Goal: Task Accomplishment & Management: Manage account settings

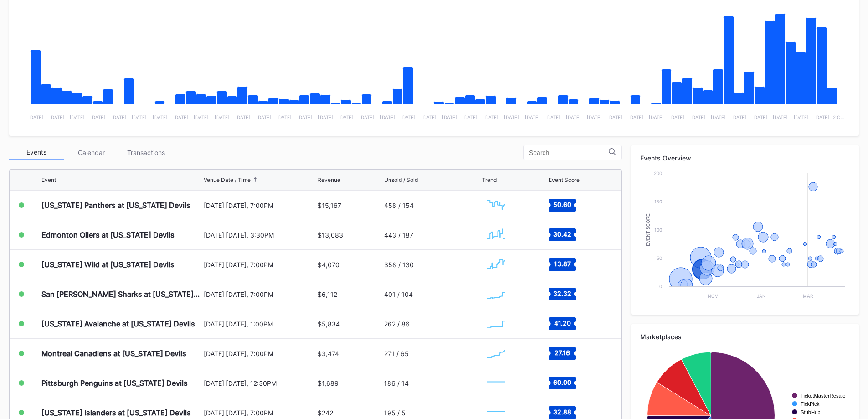
scroll to position [89, 0]
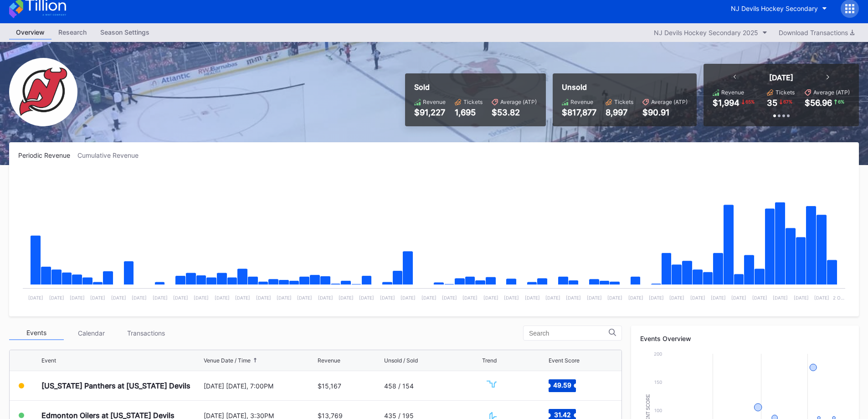
scroll to position [182, 0]
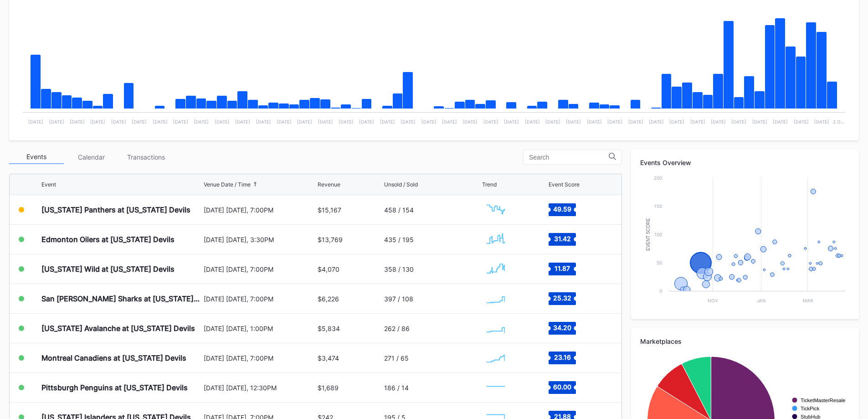
click at [135, 208] on div "Florida Panthers at New Jersey Devils" at bounding box center [115, 209] width 149 height 9
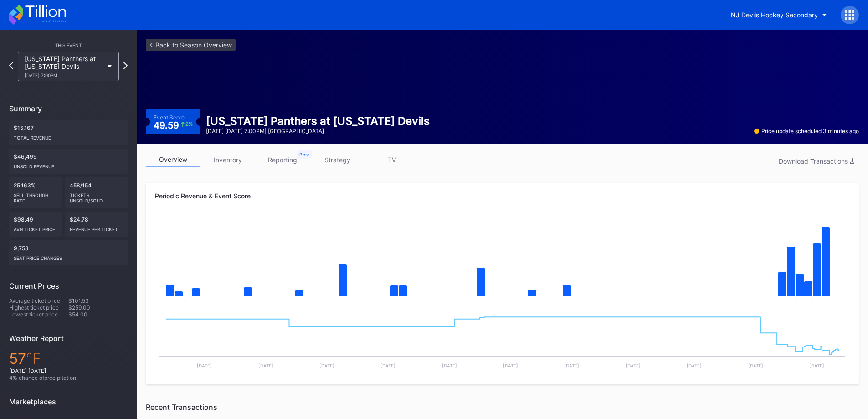
click at [766, 20] on button "NJ Devils Hockey Secondary" at bounding box center [779, 14] width 110 height 17
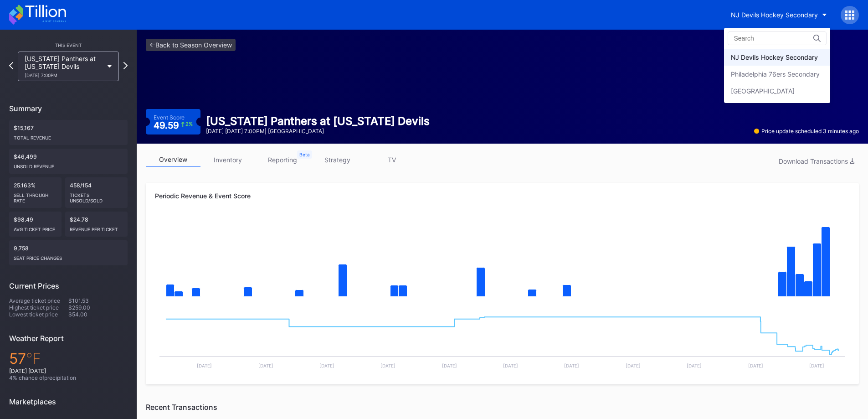
click at [775, 68] on div "Philadelphia 76ers Secondary" at bounding box center [777, 74] width 106 height 17
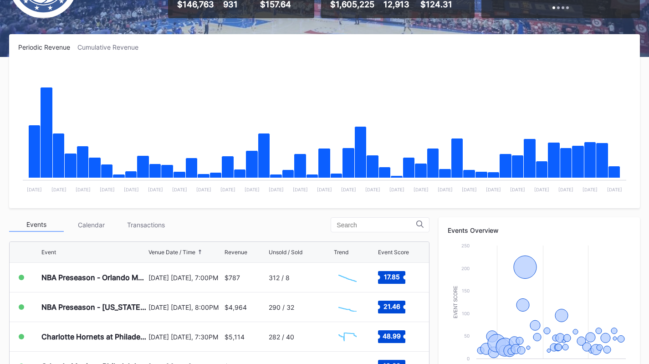
scroll to position [137, 0]
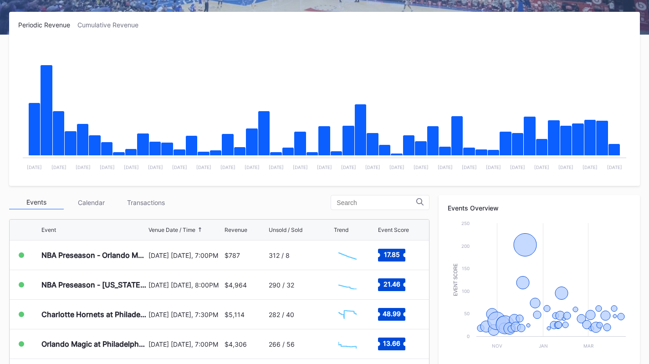
click at [161, 198] on div "Transactions" at bounding box center [145, 202] width 55 height 14
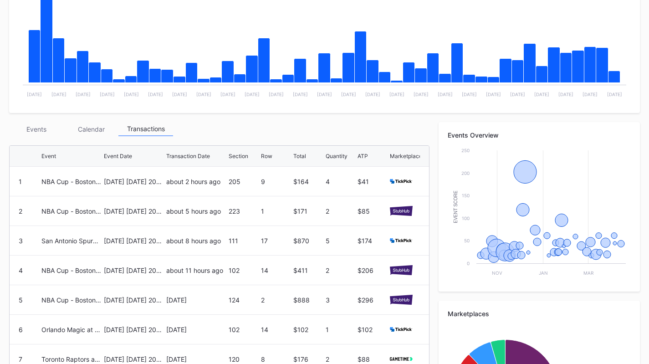
scroll to position [91, 0]
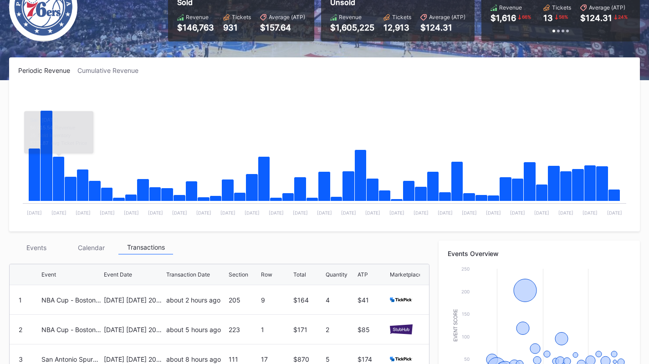
click at [47, 246] on div "Events" at bounding box center [36, 248] width 55 height 14
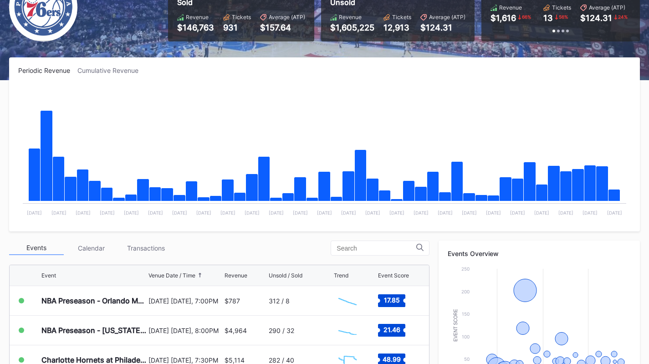
scroll to position [137, 0]
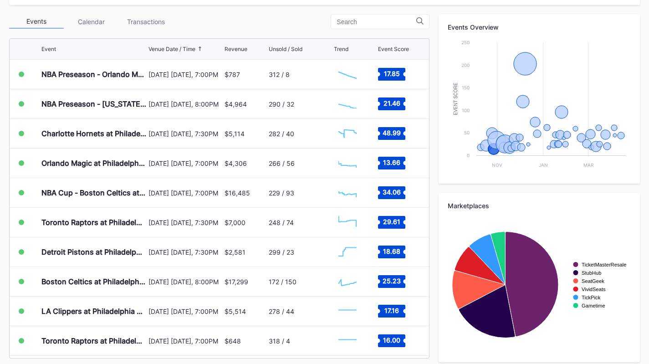
scroll to position [319, 0]
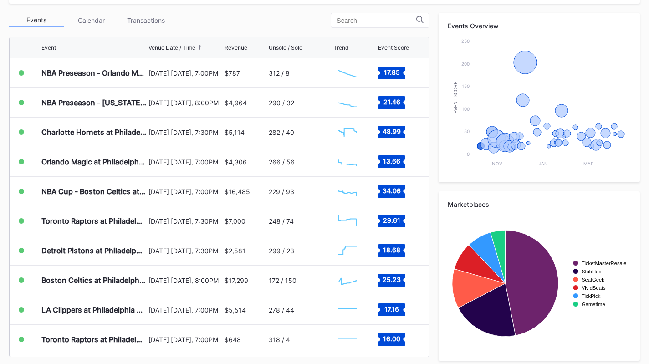
click at [150, 20] on div "Transactions" at bounding box center [145, 20] width 55 height 14
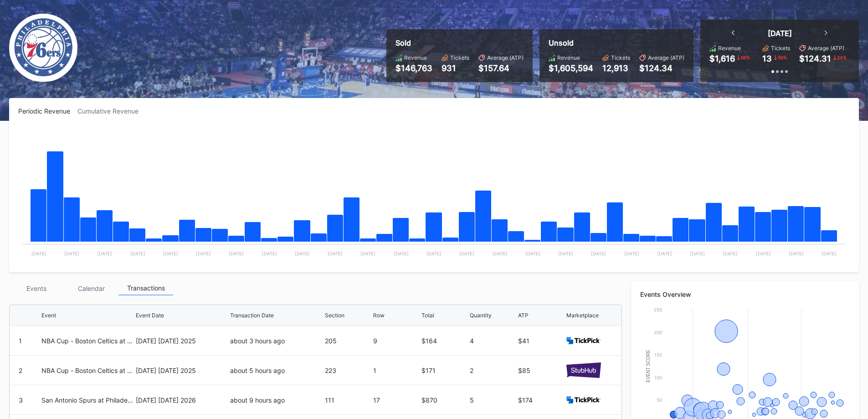
scroll to position [137, 0]
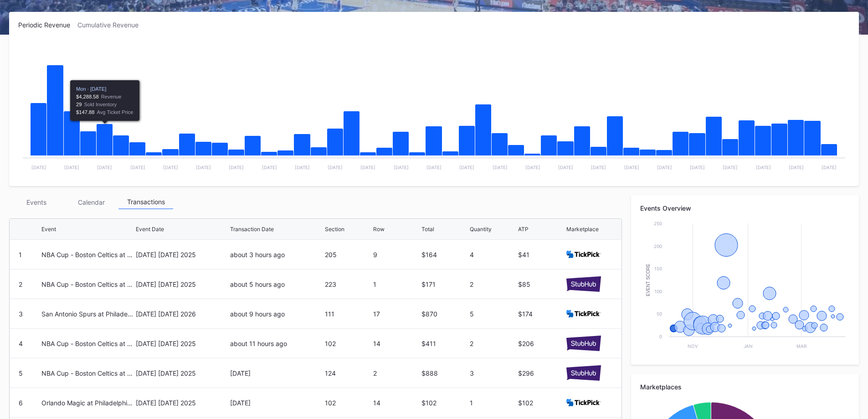
click at [14, 203] on div "Events" at bounding box center [36, 202] width 55 height 14
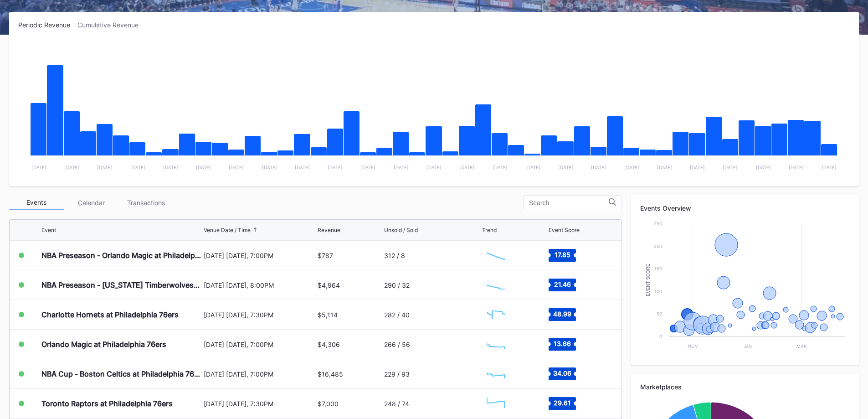
click at [141, 313] on div "Charlotte Hornets at Philadelphia 76ers" at bounding box center [109, 314] width 137 height 9
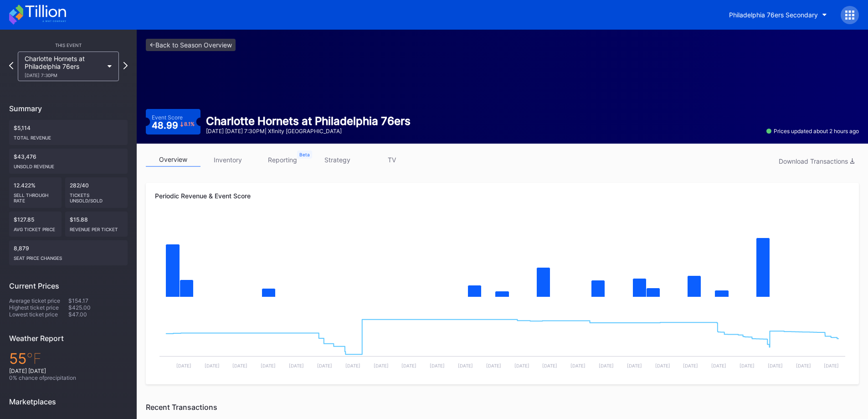
click at [232, 159] on link "inventory" at bounding box center [227, 160] width 55 height 14
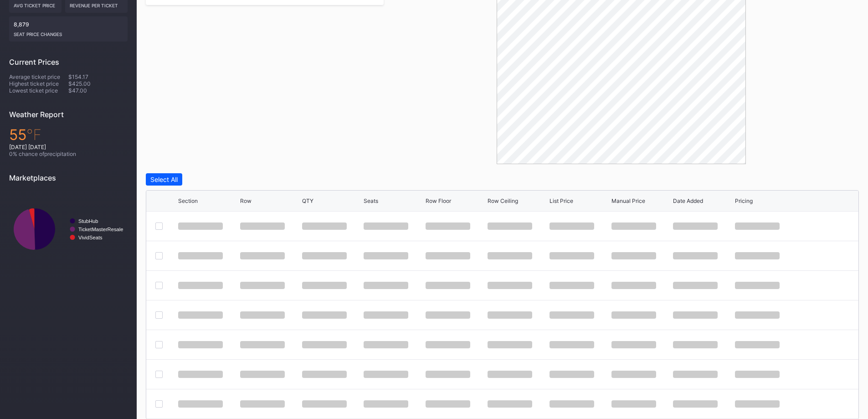
scroll to position [233, 0]
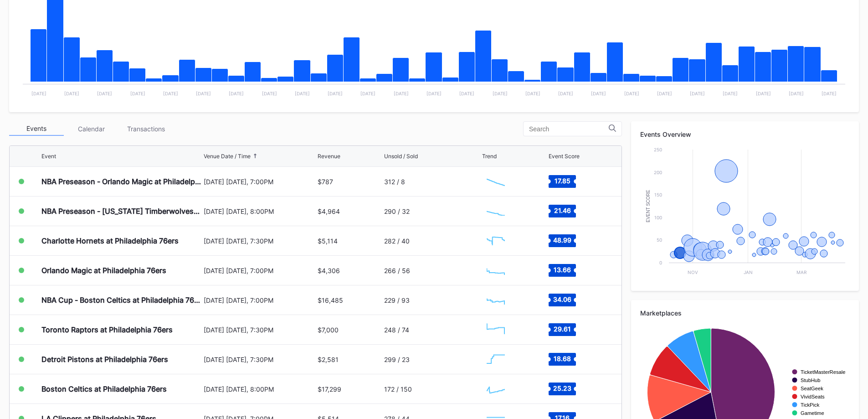
scroll to position [270, 0]
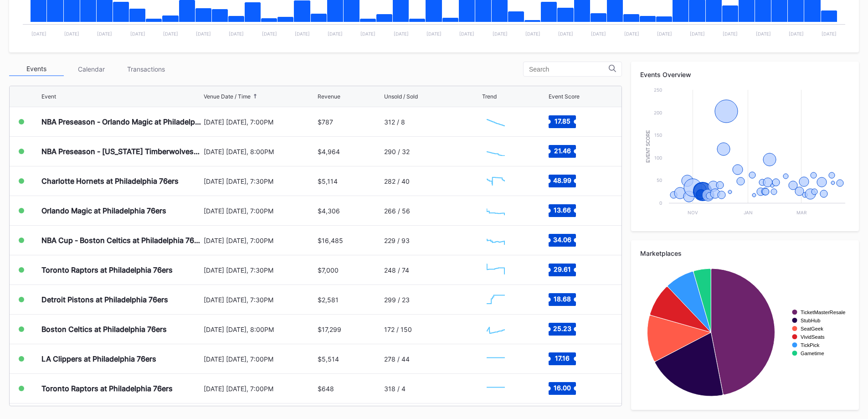
click at [190, 328] on div "Boston Celtics at Philadelphia 76ers" at bounding box center [121, 328] width 160 height 29
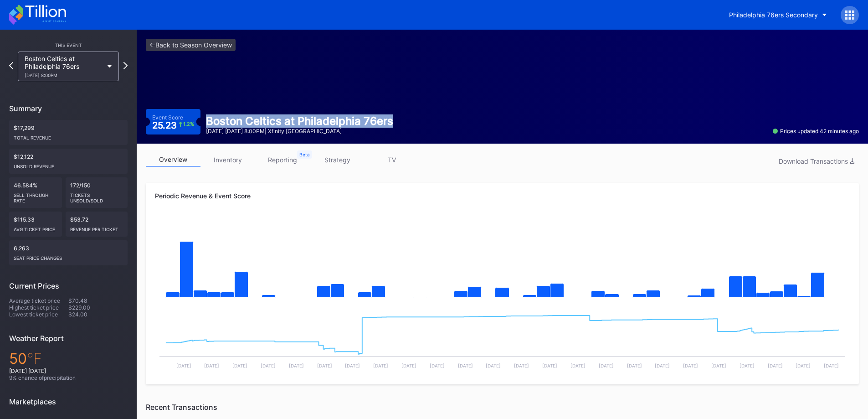
drag, startPoint x: 396, startPoint y: 118, endPoint x: 203, endPoint y: 117, distance: 193.1
click at [203, 117] on div "Boston Celtics at Philadelphia 76ers November 11 Tuesday 8:00PM | Xfinity Mobil…" at bounding box center [299, 124] width 198 height 20
click at [380, 114] on div "Event Score 25.23 1.2 % Boston Celtics at Philadelphia 76ers November 11 Tuesda…" at bounding box center [502, 122] width 713 height 26
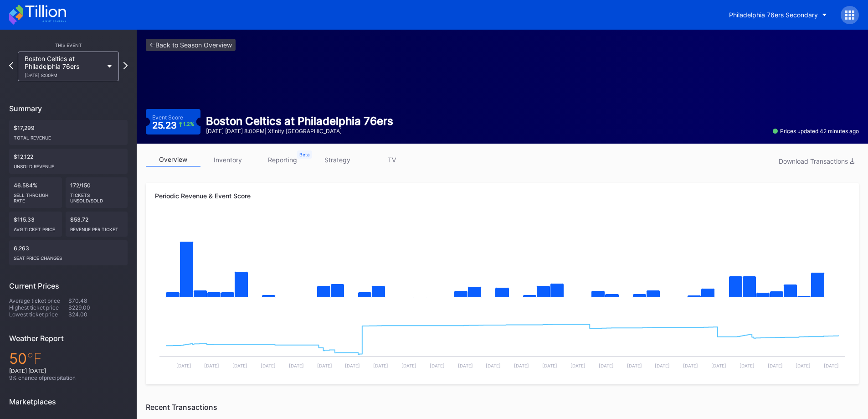
click at [242, 161] on link "inventory" at bounding box center [227, 160] width 55 height 14
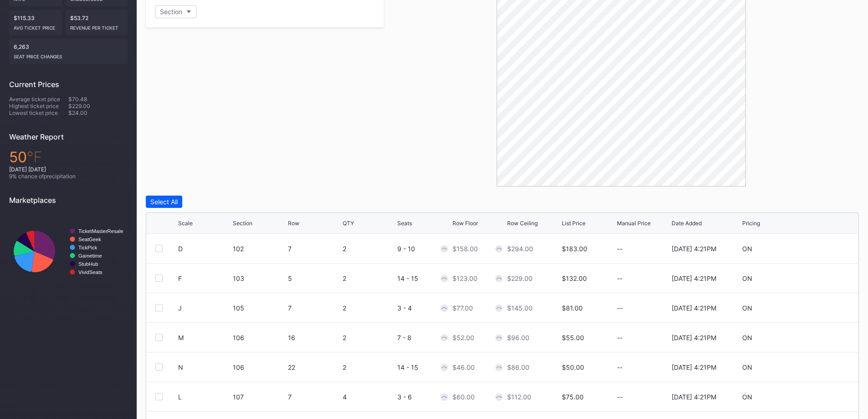
scroll to position [256, 0]
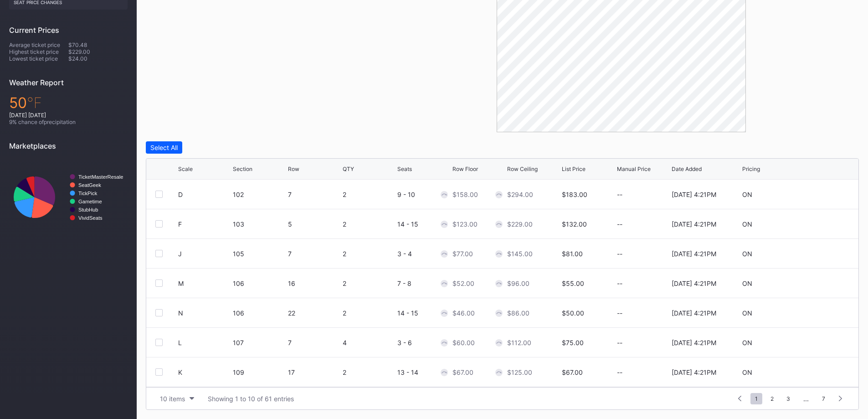
click at [191, 394] on button "10 items" at bounding box center [176, 398] width 43 height 12
click at [189, 375] on div "200 items" at bounding box center [177, 376] width 30 height 8
click at [465, 168] on div "Row Floor" at bounding box center [465, 168] width 26 height 7
click at [471, 168] on div "Row Floor" at bounding box center [465, 168] width 26 height 7
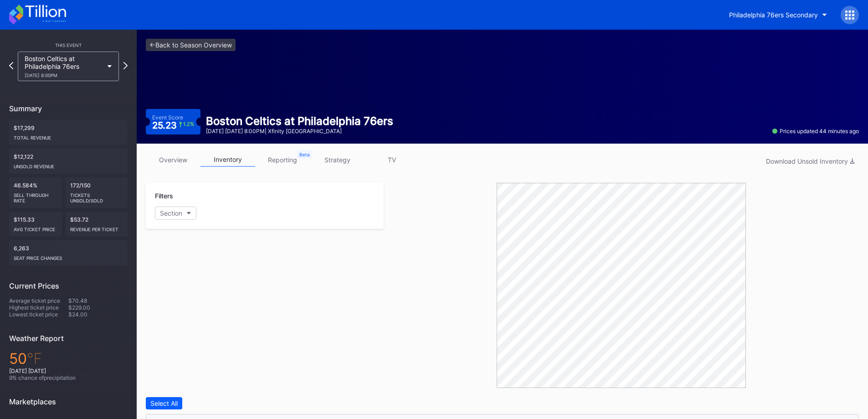
click at [334, 153] on link "strategy" at bounding box center [337, 160] width 55 height 14
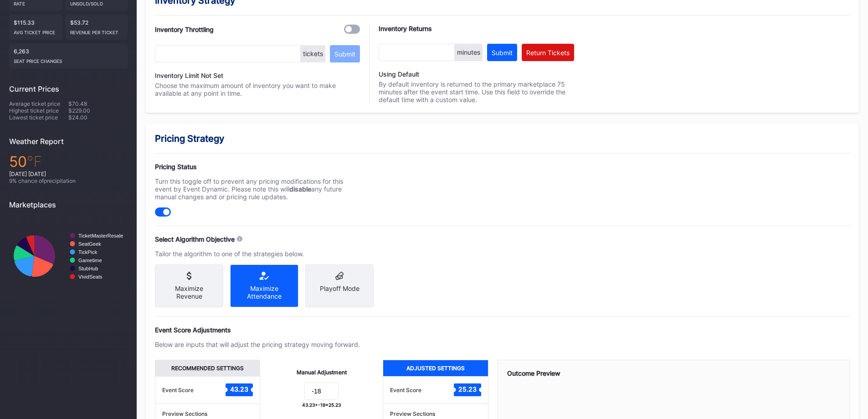
scroll to position [23, 0]
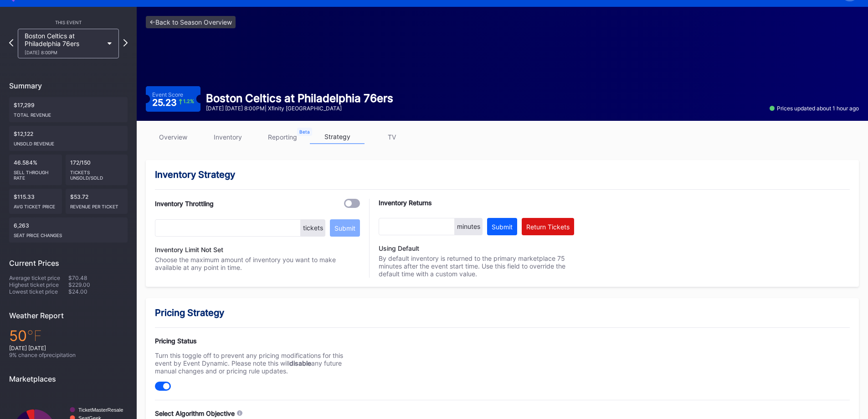
click at [194, 132] on link "overview" at bounding box center [173, 137] width 55 height 14
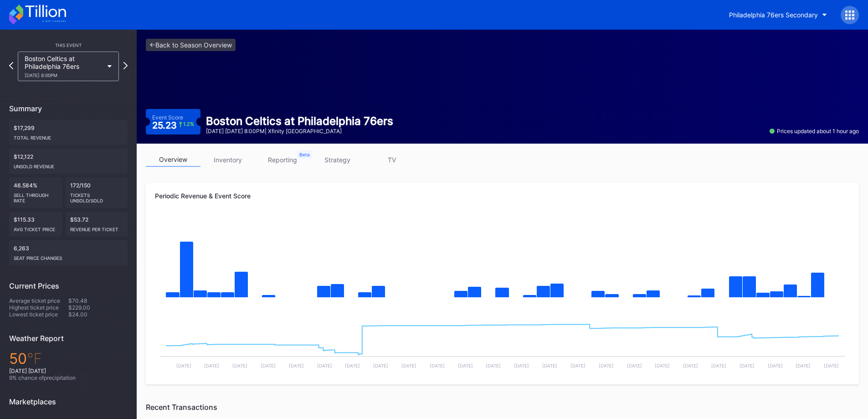
click at [349, 161] on link "strategy" at bounding box center [337, 160] width 55 height 14
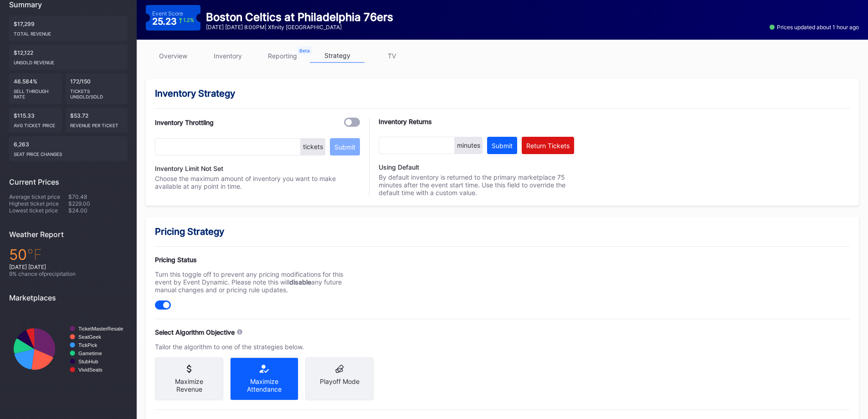
scroll to position [342, 0]
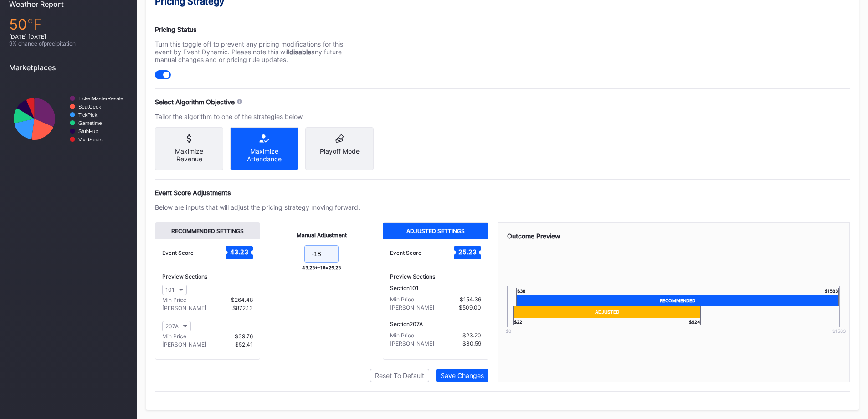
drag, startPoint x: 328, startPoint y: 253, endPoint x: 315, endPoint y: 256, distance: 13.4
click at [315, 256] on input "-18" at bounding box center [321, 253] width 34 height 17
type input "-21"
click at [461, 374] on div "Save Changes" at bounding box center [461, 375] width 43 height 8
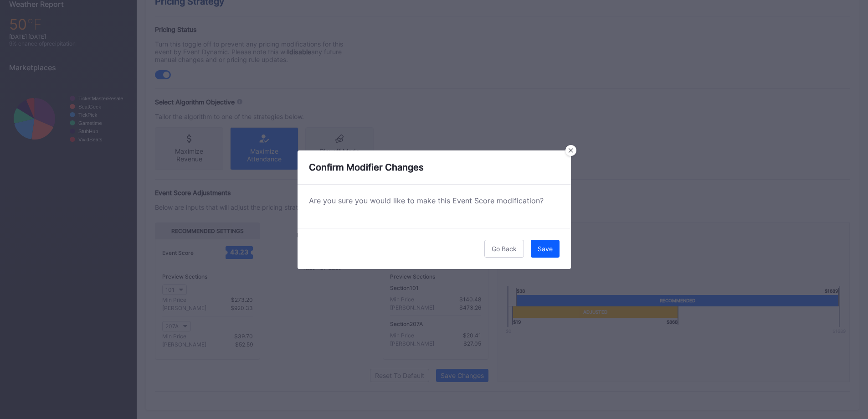
click at [546, 246] on div "Save" at bounding box center [545, 249] width 15 height 8
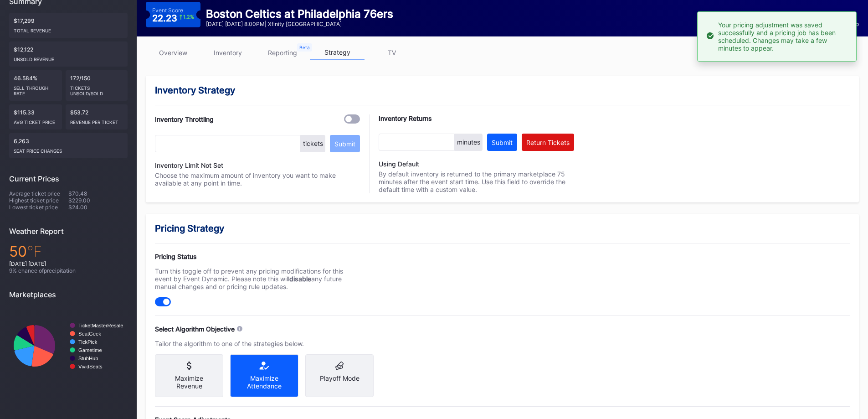
scroll to position [0, 0]
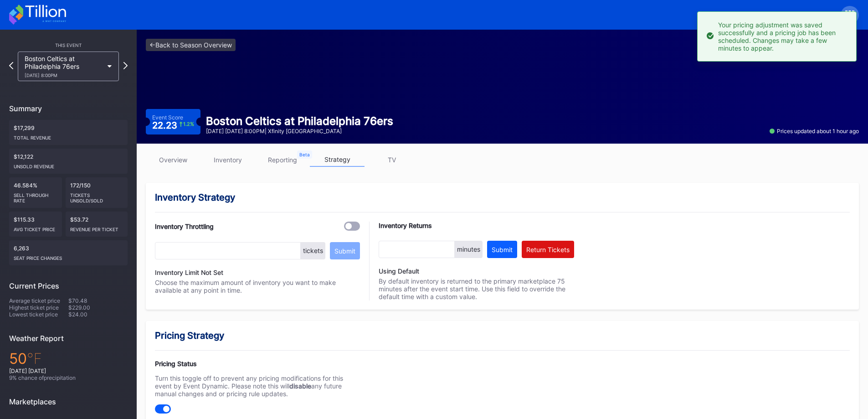
click at [178, 157] on link "overview" at bounding box center [173, 160] width 55 height 14
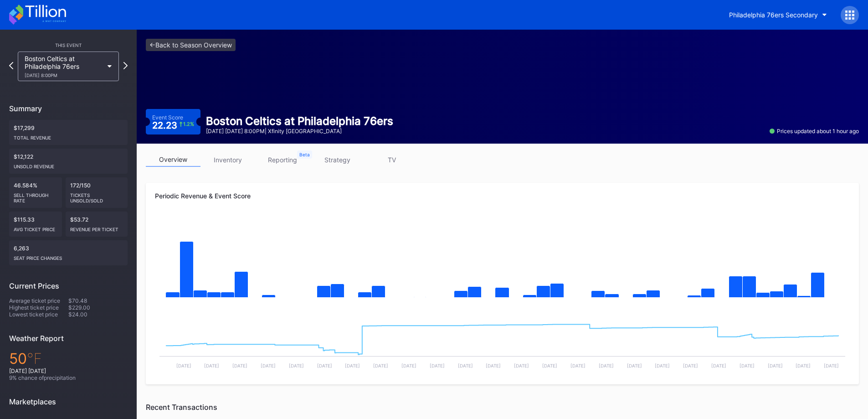
click at [221, 161] on link "inventory" at bounding box center [227, 160] width 55 height 14
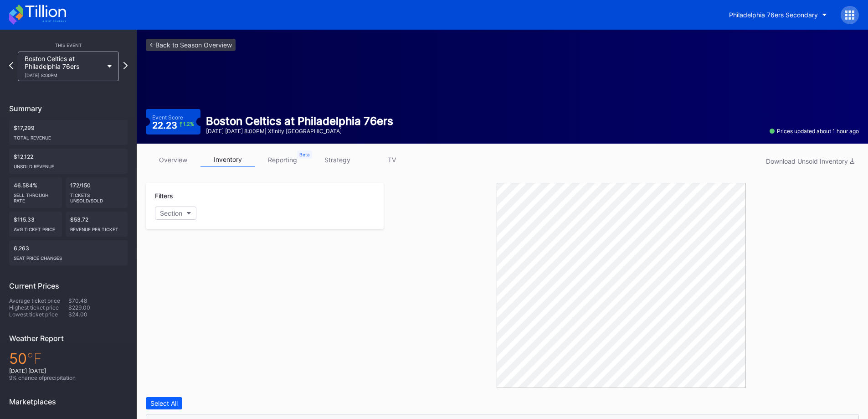
click at [282, 275] on div "Filters Section" at bounding box center [265, 285] width 238 height 205
click at [192, 161] on link "overview" at bounding box center [173, 160] width 55 height 14
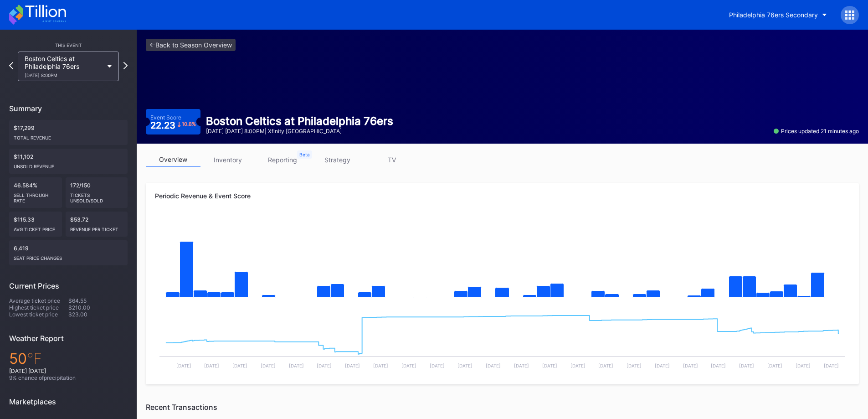
click at [221, 151] on div "overview inventory reporting strategy TV Periodic Revenue & Event Score Created…" at bounding box center [502, 412] width 731 height 538
click at [231, 159] on link "inventory" at bounding box center [227, 160] width 55 height 14
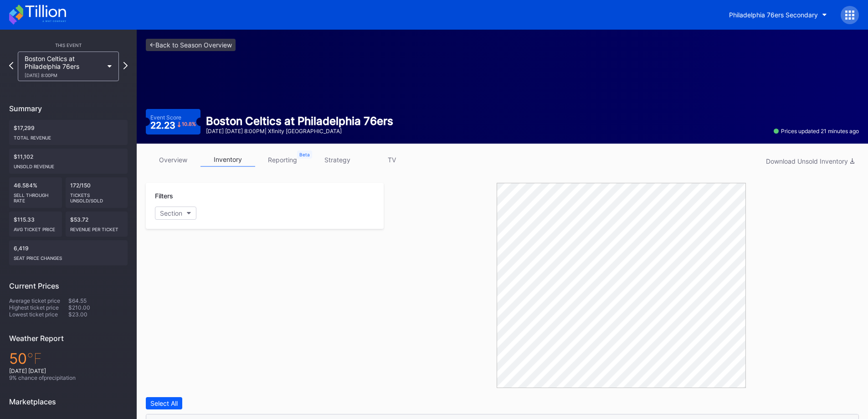
click at [168, 154] on link "overview" at bounding box center [173, 160] width 55 height 14
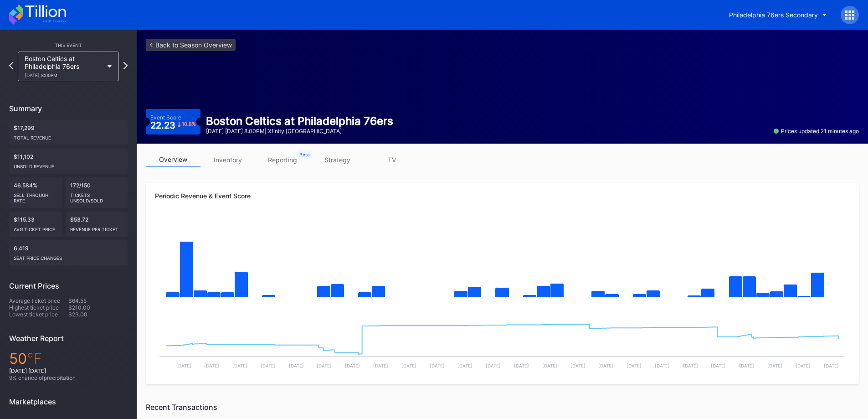
click at [91, 59] on div "Boston Celtics at Philadelphia 76ers 11/11 Tuesday 8:00PM" at bounding box center [64, 66] width 78 height 23
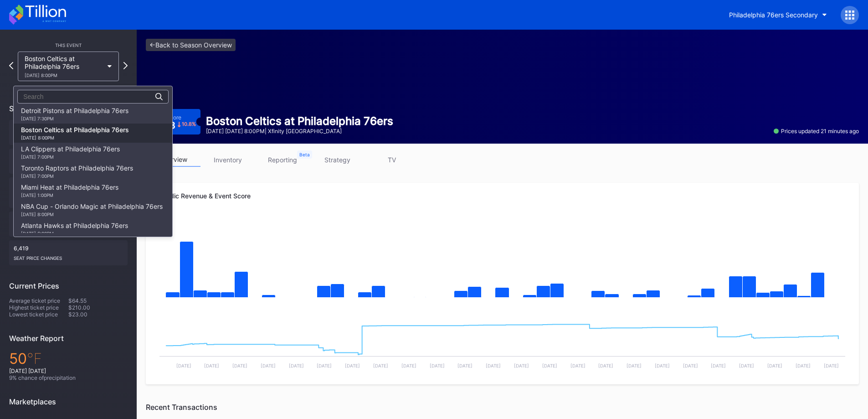
scroll to position [88, 0]
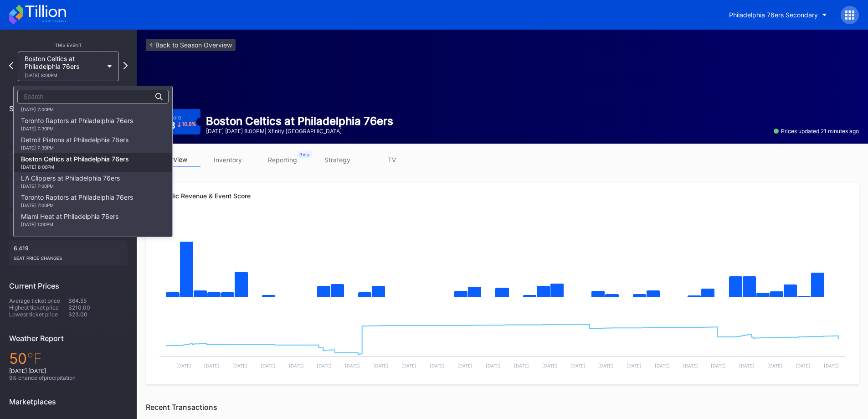
click at [107, 128] on div "11/8 Saturday 7:30PM" at bounding box center [77, 128] width 112 height 5
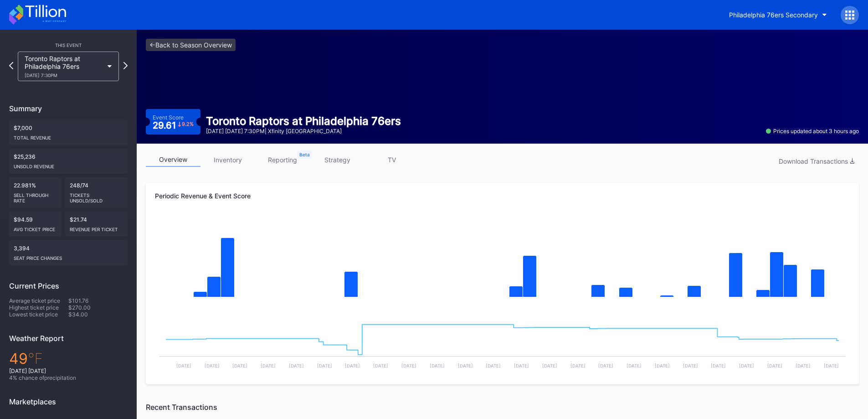
click at [54, 22] on icon at bounding box center [37, 15] width 57 height 20
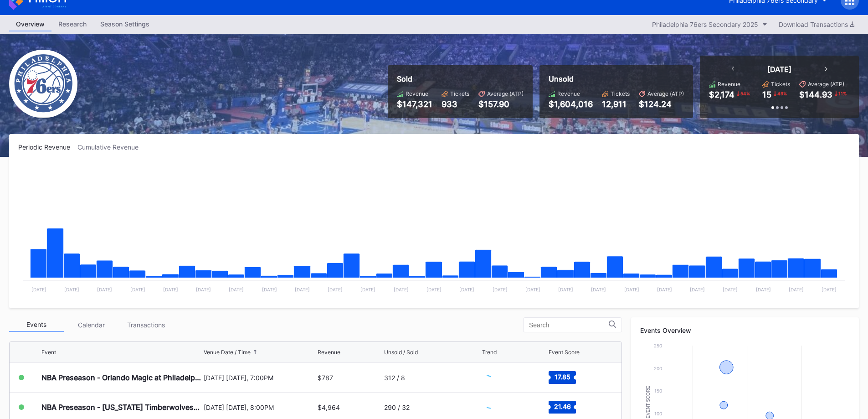
scroll to position [228, 0]
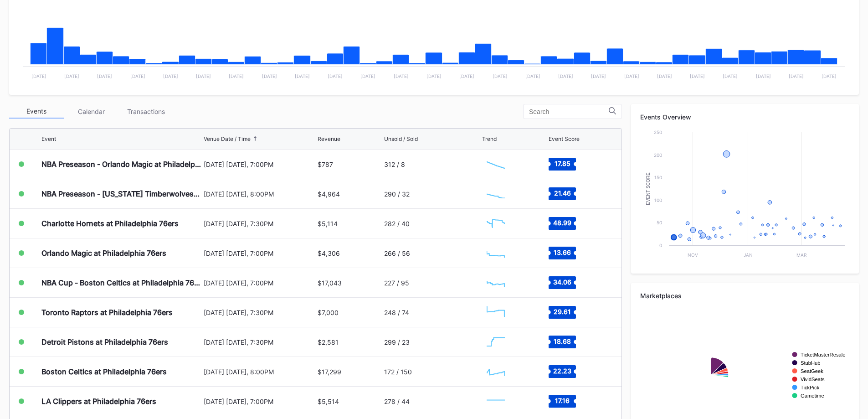
click at [152, 107] on div "Transactions" at bounding box center [145, 111] width 55 height 14
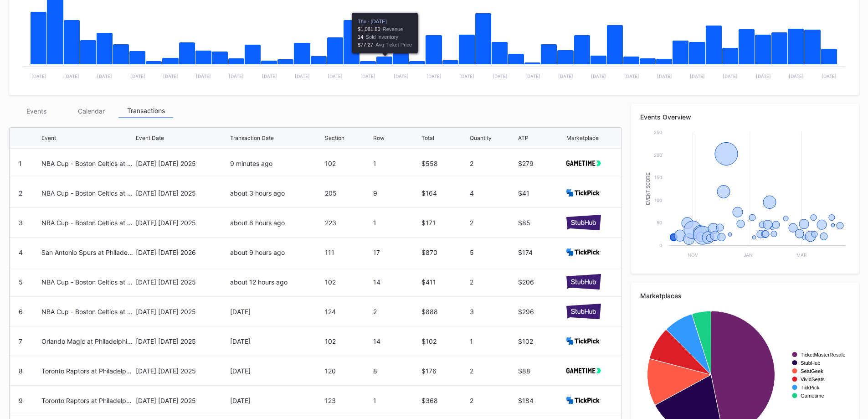
click at [366, 110] on div "Events Calendar Transactions" at bounding box center [315, 111] width 613 height 14
click at [17, 110] on div "Events" at bounding box center [36, 111] width 55 height 14
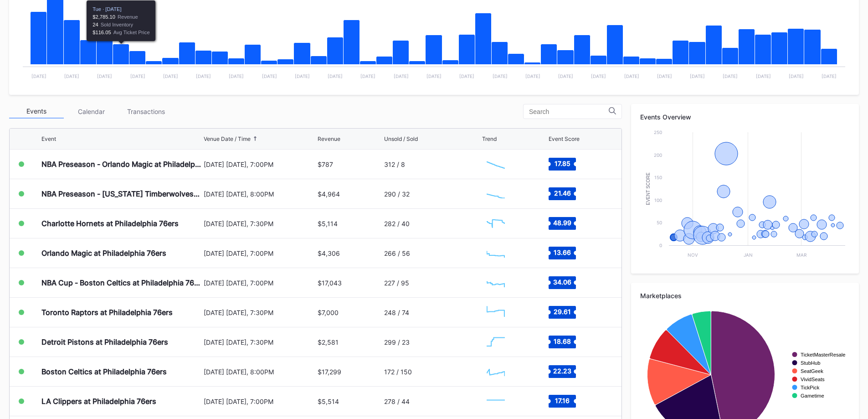
click at [140, 108] on div "Transactions" at bounding box center [145, 111] width 55 height 14
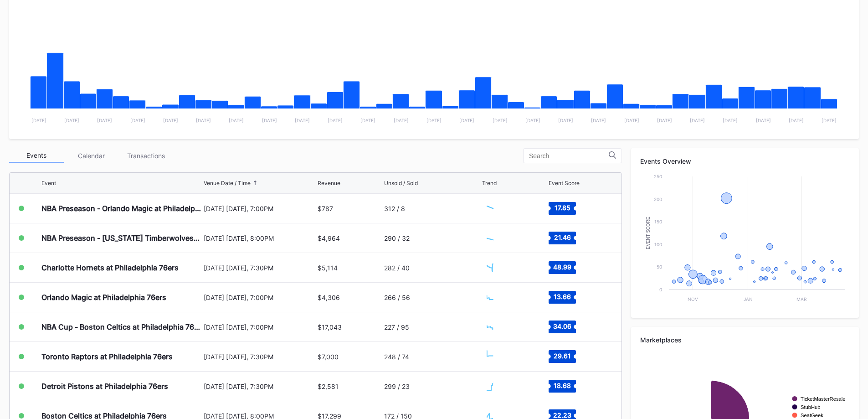
scroll to position [228, 0]
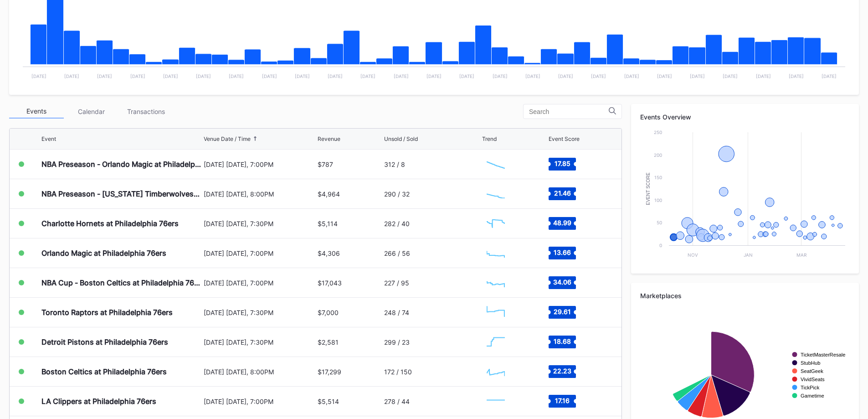
click at [166, 106] on div "Transactions" at bounding box center [145, 111] width 55 height 14
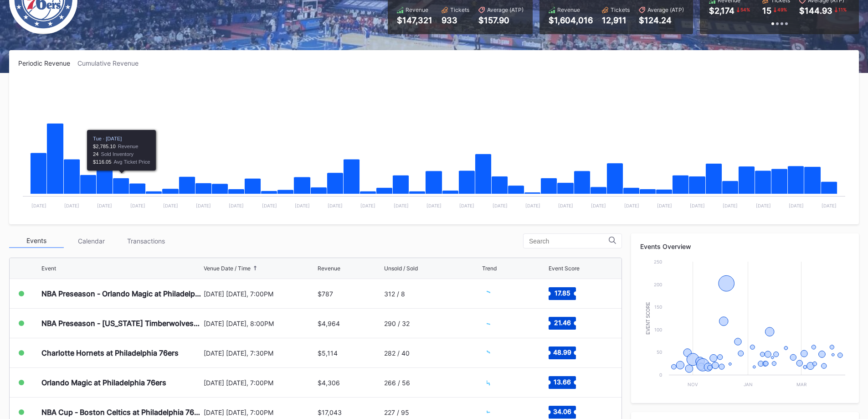
scroll to position [228, 0]
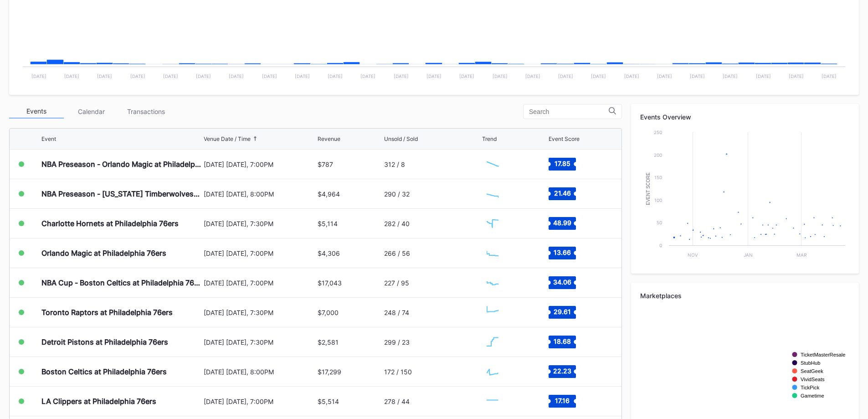
click at [128, 111] on div "Transactions" at bounding box center [145, 111] width 55 height 14
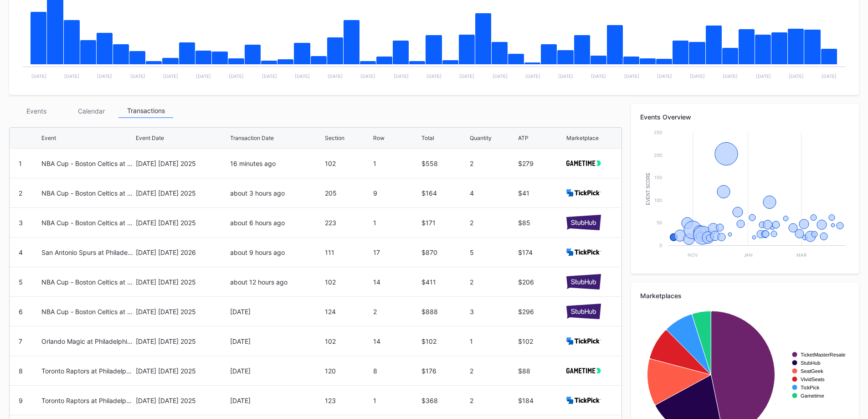
click at [204, 169] on div "[DATE] [DATE] 2025" at bounding box center [182, 163] width 92 height 29
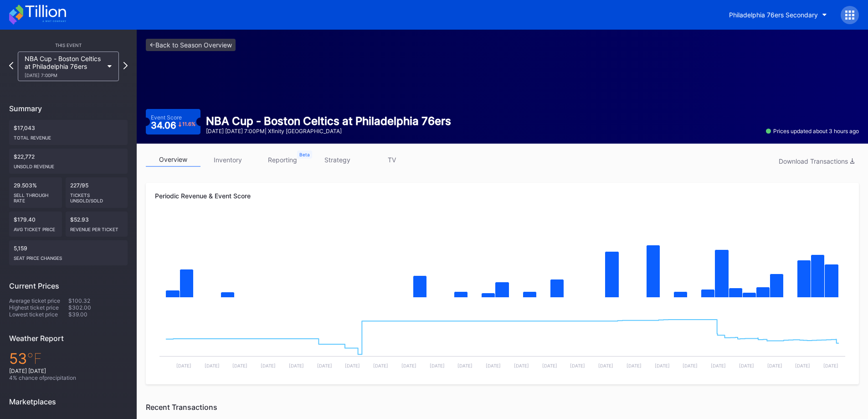
click at [749, 24] on div "Philadelphia 76ers Secondary" at bounding box center [790, 15] width 137 height 18
click at [26, 9] on icon at bounding box center [37, 15] width 57 height 20
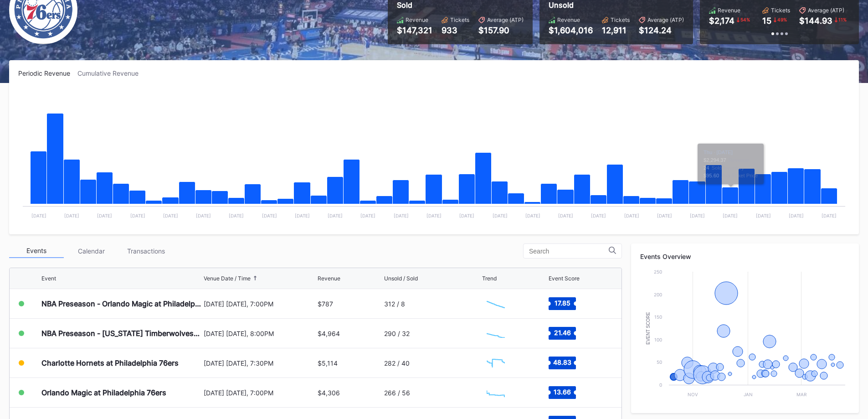
scroll to position [91, 0]
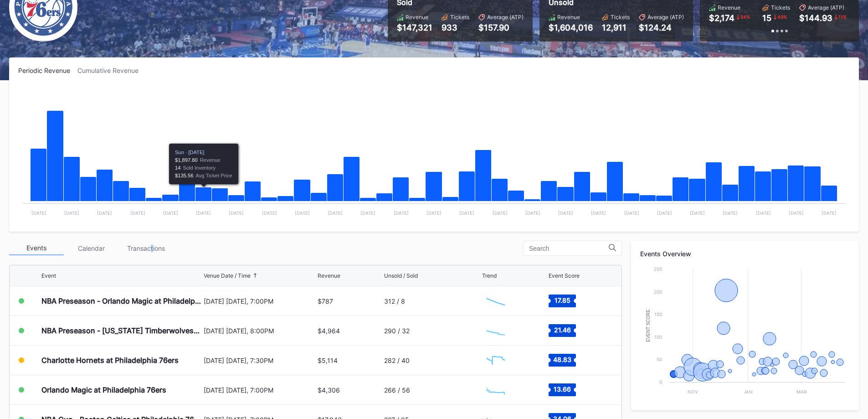
click at [150, 249] on div "Transactions" at bounding box center [145, 248] width 55 height 14
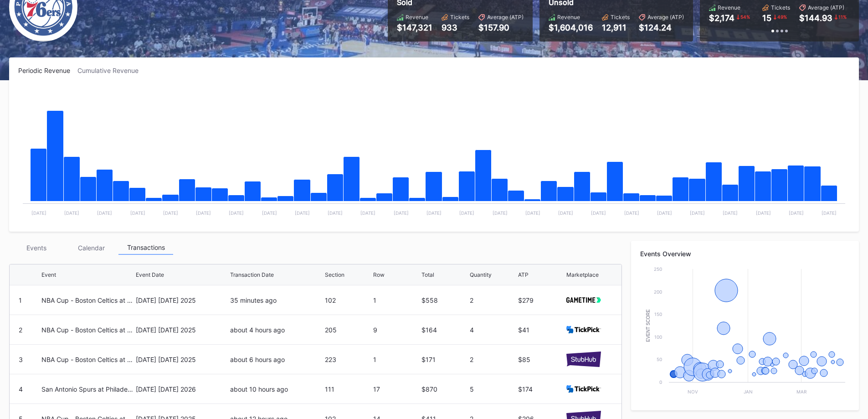
drag, startPoint x: 51, startPoint y: 246, endPoint x: 79, endPoint y: 245, distance: 28.2
click at [51, 246] on div "Events" at bounding box center [36, 248] width 55 height 14
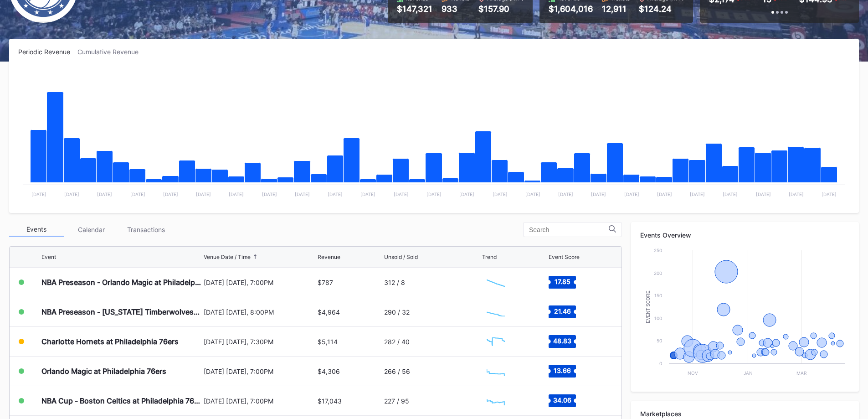
scroll to position [228, 0]
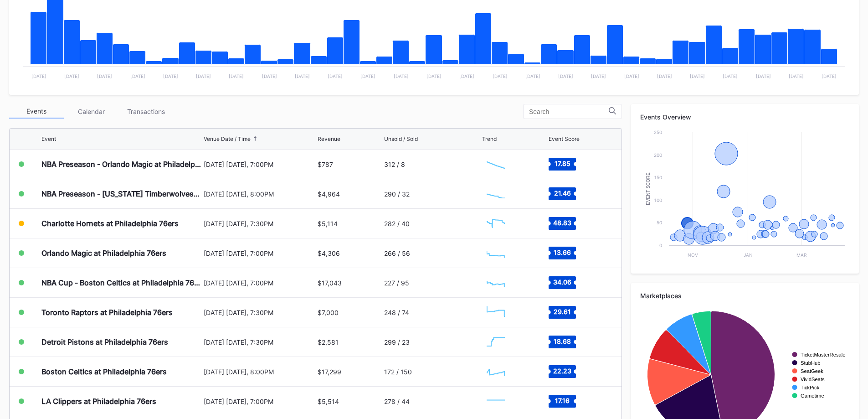
click at [113, 224] on div "Charlotte Hornets at Philadelphia 76ers" at bounding box center [109, 223] width 137 height 9
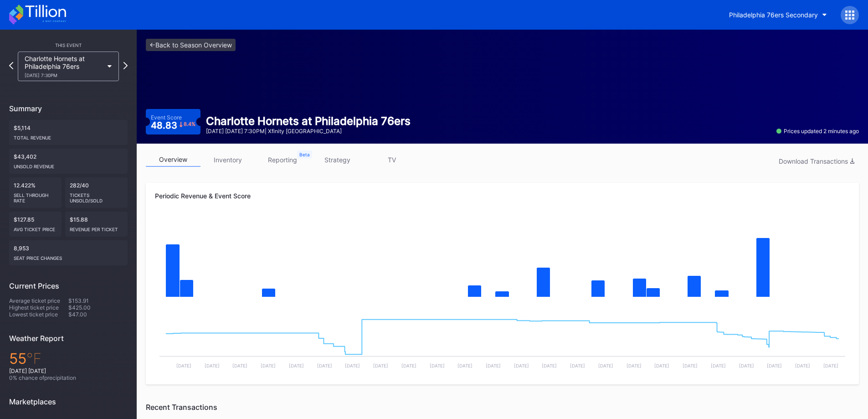
click at [225, 162] on link "inventory" at bounding box center [227, 160] width 55 height 14
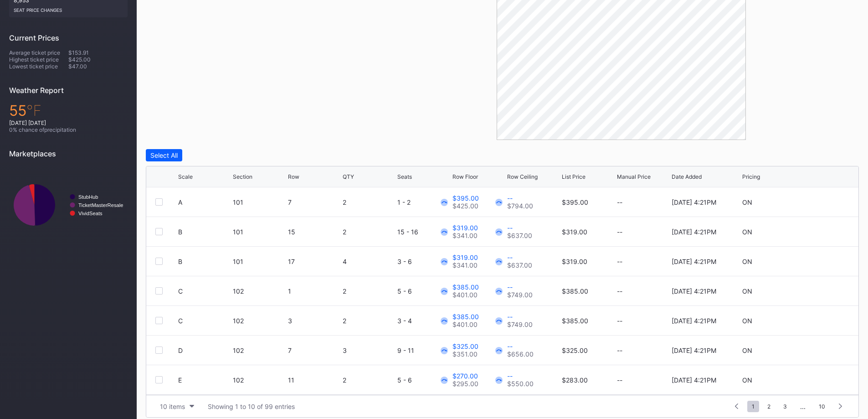
scroll to position [256, 0]
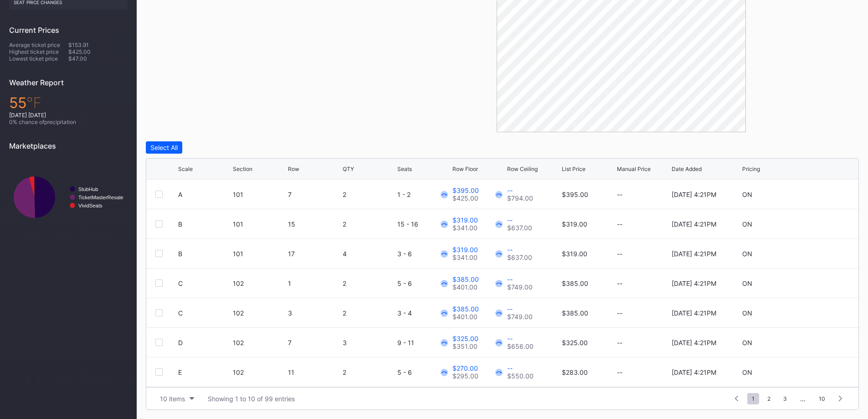
click at [194, 403] on button "10 items" at bounding box center [176, 398] width 43 height 12
click at [184, 384] on div "200 items" at bounding box center [176, 375] width 43 height 17
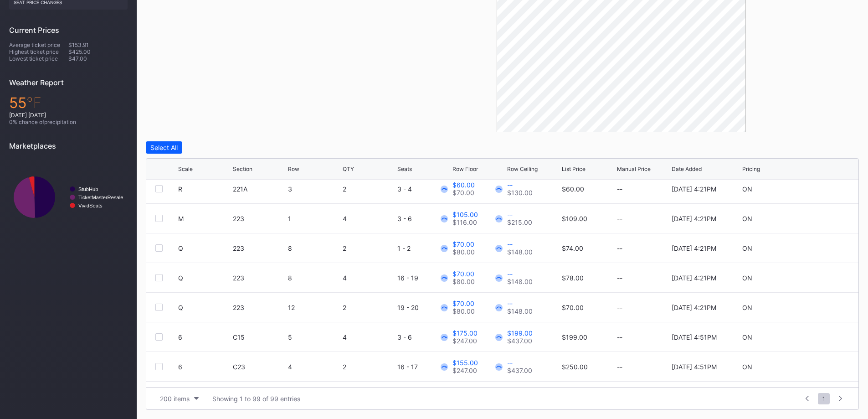
scroll to position [2724, 0]
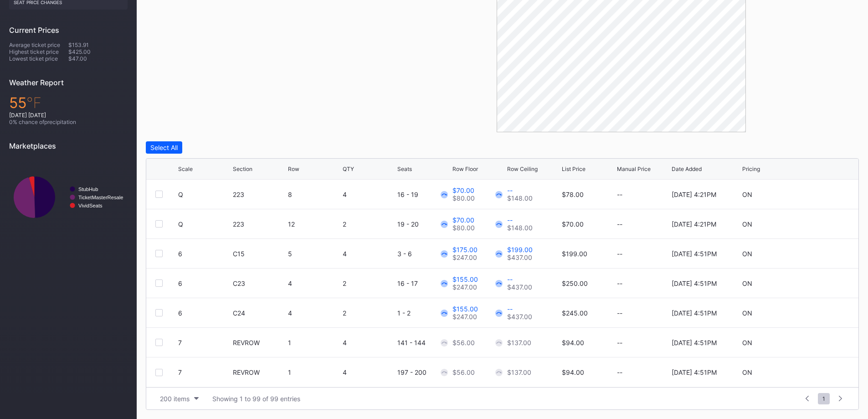
click at [198, 169] on icon at bounding box center [197, 168] width 5 height 5
click at [159, 372] on div at bounding box center [158, 372] width 7 height 7
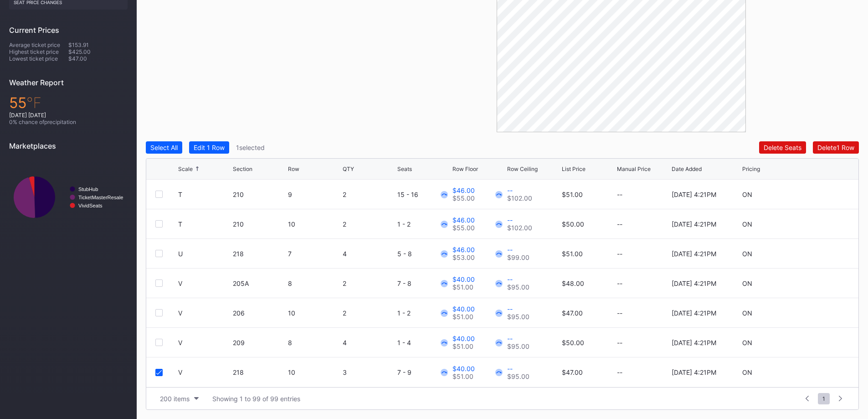
click at [159, 346] on div "V 209 8 4 1 - 4 $40.00 $51.00 -- $95.00 $50.00 -- [DATE] 4:21PM ON" at bounding box center [502, 343] width 712 height 30
click at [159, 341] on div at bounding box center [158, 341] width 7 height 7
click at [159, 314] on div at bounding box center [158, 312] width 7 height 7
click at [161, 282] on div at bounding box center [158, 282] width 7 height 7
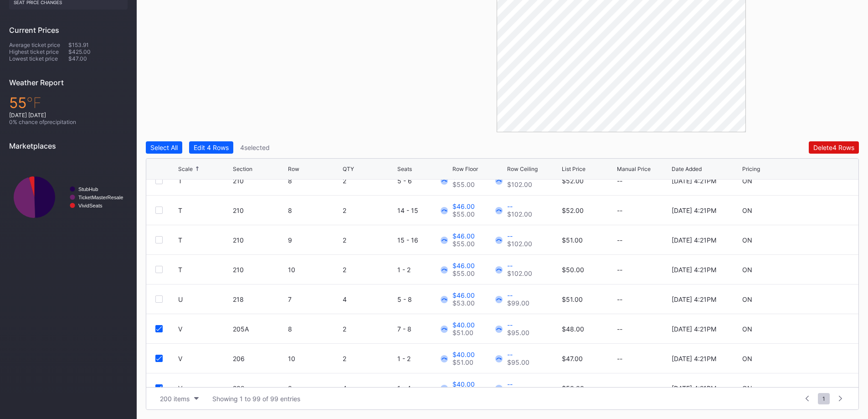
click at [164, 297] on div at bounding box center [166, 298] width 23 height 7
click at [212, 146] on div "Edit 4 Rows" at bounding box center [211, 147] width 35 height 8
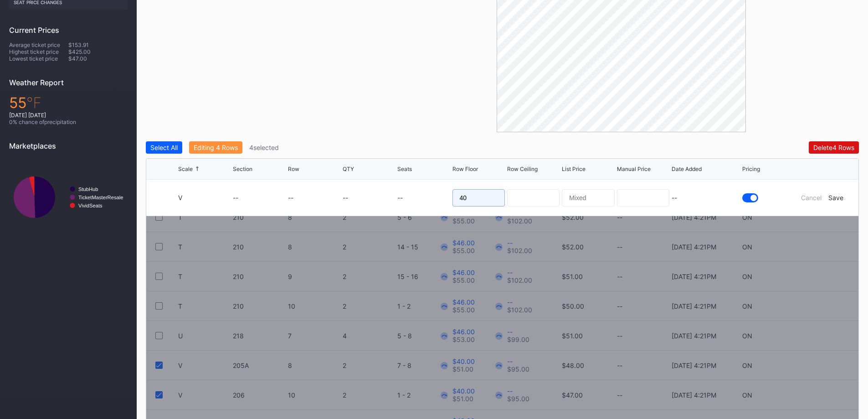
drag, startPoint x: 476, startPoint y: 200, endPoint x: 297, endPoint y: 194, distance: 179.1
click at [333, 197] on form "V -- -- -- -- 40 -- Cancel Save" at bounding box center [513, 197] width 671 height 36
type input "35"
click at [838, 198] on div "Save" at bounding box center [835, 198] width 15 height 8
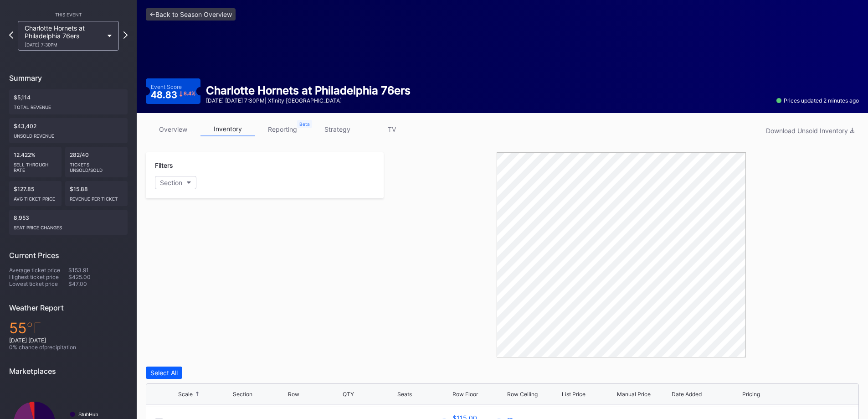
scroll to position [0, 0]
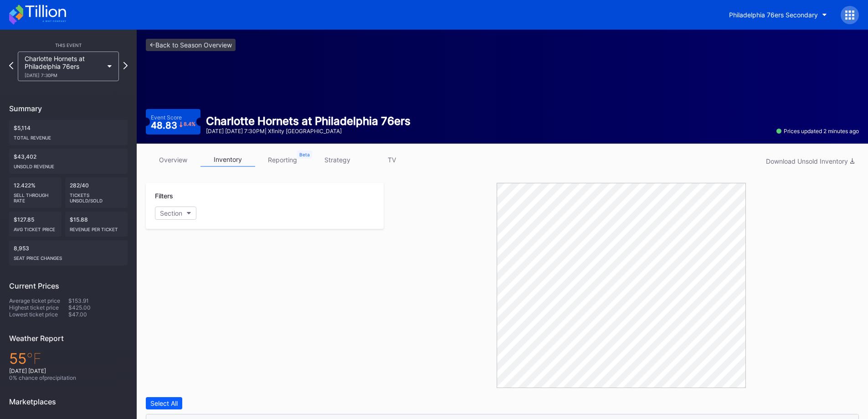
click at [346, 166] on link "strategy" at bounding box center [337, 160] width 55 height 14
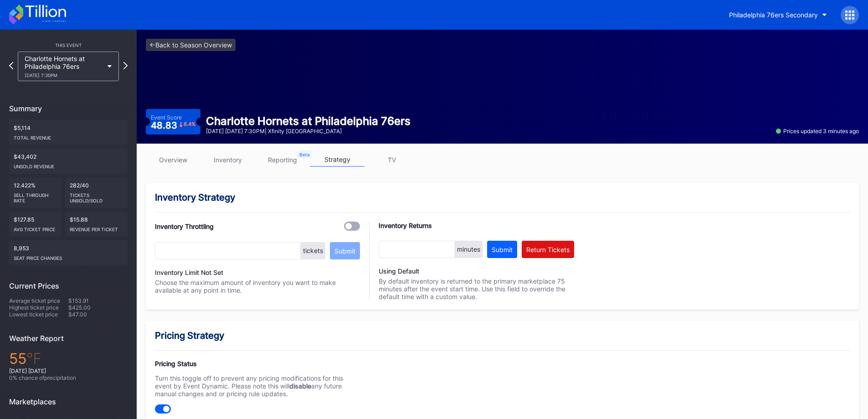
click at [167, 161] on link "overview" at bounding box center [173, 160] width 55 height 14
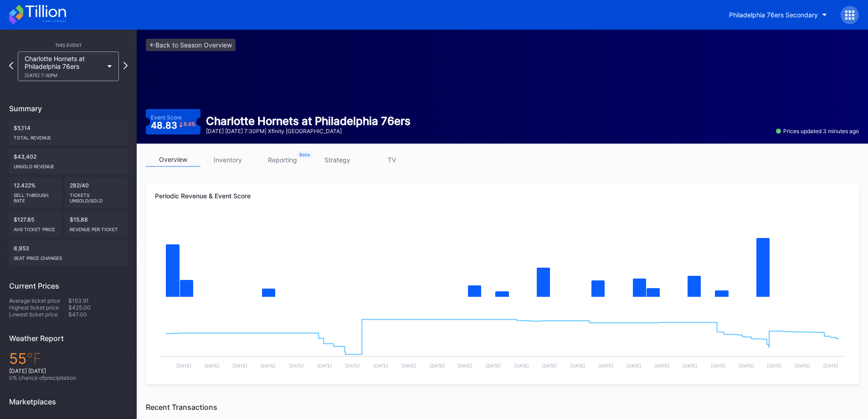
click at [31, 11] on icon at bounding box center [37, 15] width 57 height 20
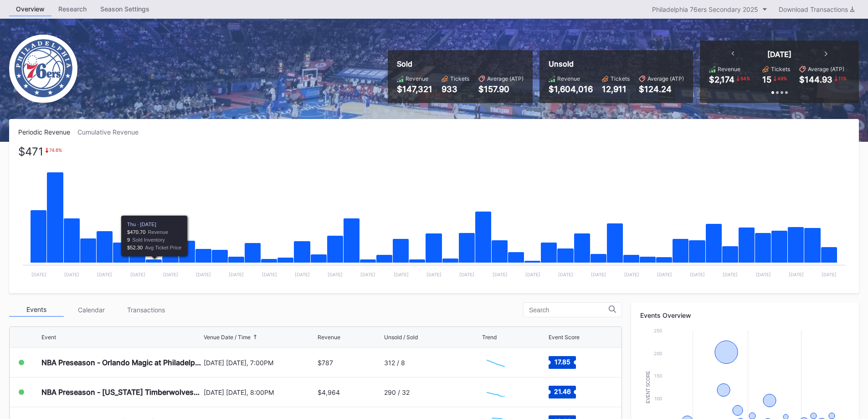
scroll to position [46, 0]
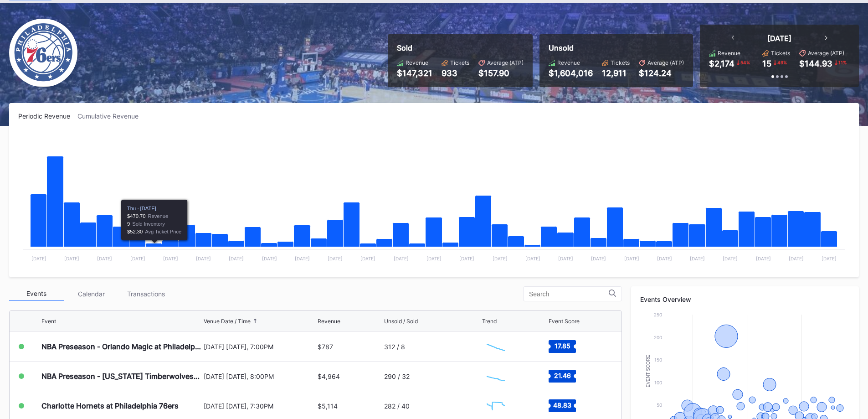
click at [154, 292] on div "Transactions" at bounding box center [145, 294] width 55 height 14
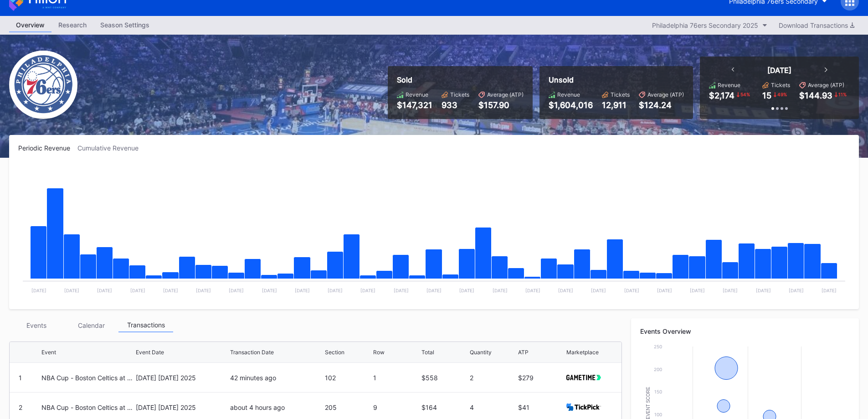
scroll to position [0, 0]
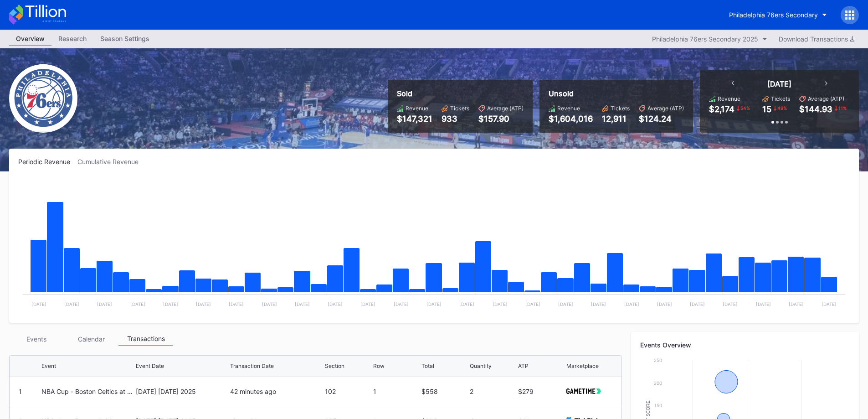
click at [767, 13] on div "Philadelphia 76ers Secondary" at bounding box center [773, 15] width 89 height 8
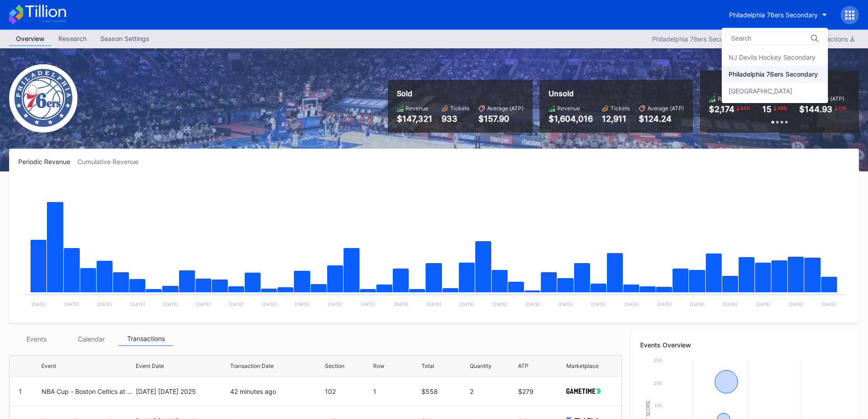
click at [768, 50] on div "NJ Devils Hockey Secondary" at bounding box center [775, 57] width 106 height 17
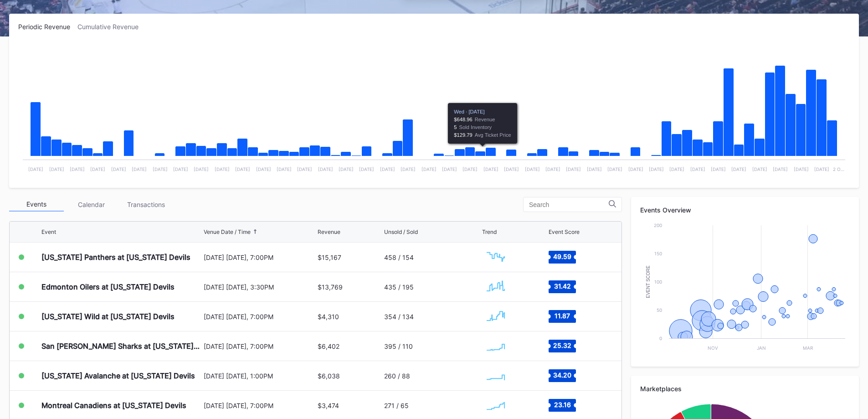
scroll to position [182, 0]
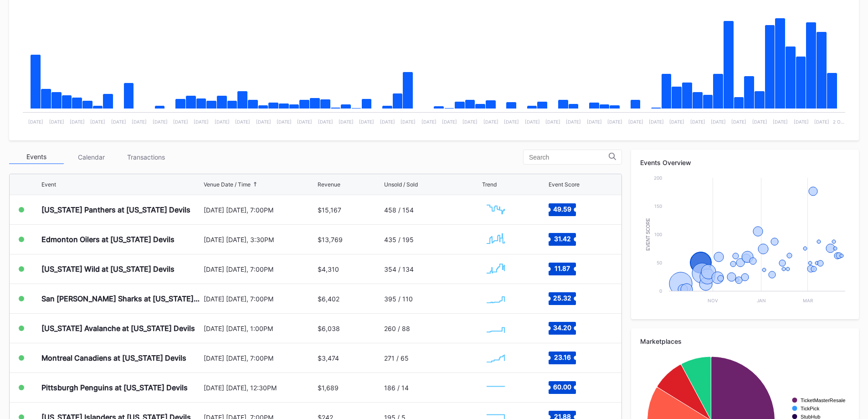
click at [171, 233] on div "Edmonton Oilers at [US_STATE] Devils" at bounding box center [121, 239] width 160 height 29
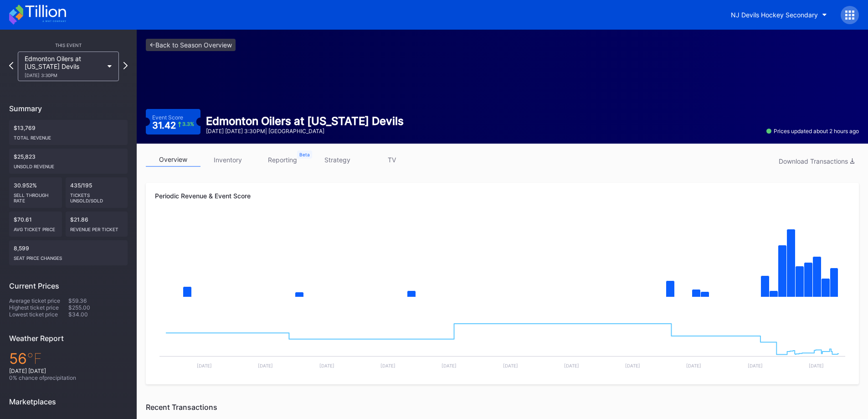
click at [244, 160] on link "inventory" at bounding box center [227, 160] width 55 height 14
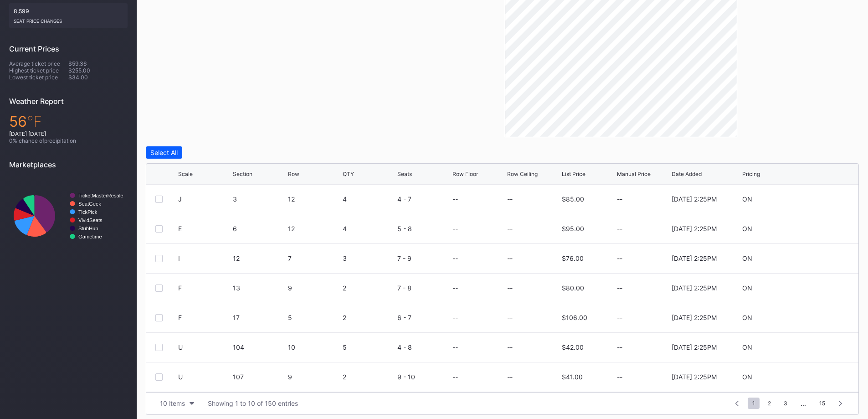
scroll to position [242, 0]
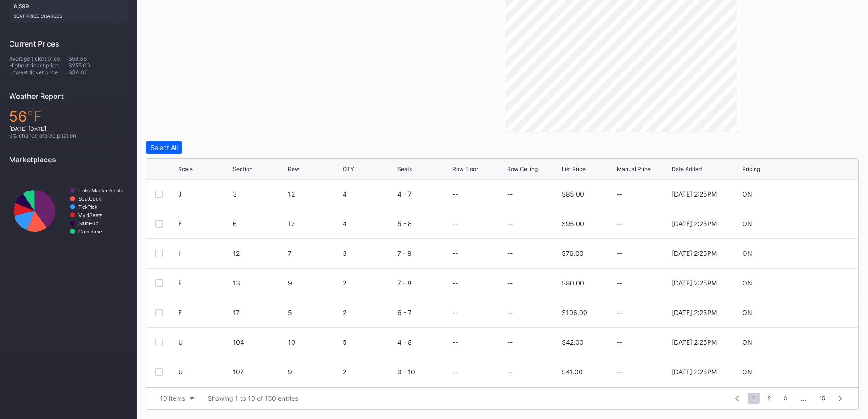
click at [174, 416] on div "overview inventory reporting strategy TV Download Unsold Inventory Filters Sect…" at bounding box center [502, 160] width 731 height 517
click at [176, 403] on button "10 items" at bounding box center [176, 398] width 43 height 12
click at [180, 376] on div "200 items" at bounding box center [177, 375] width 30 height 8
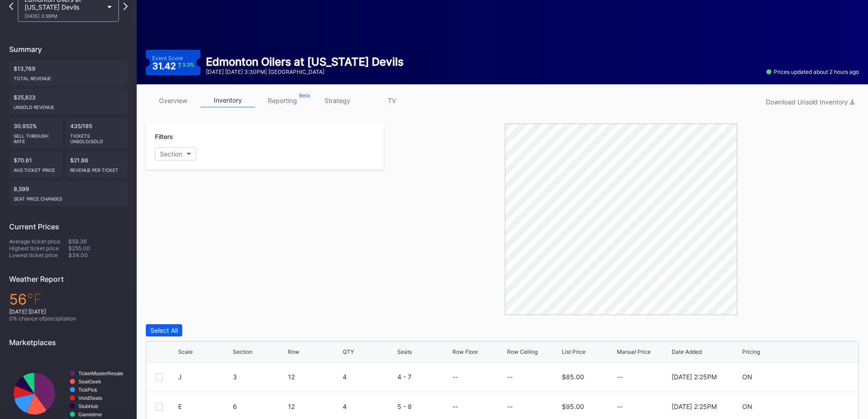
scroll to position [0, 0]
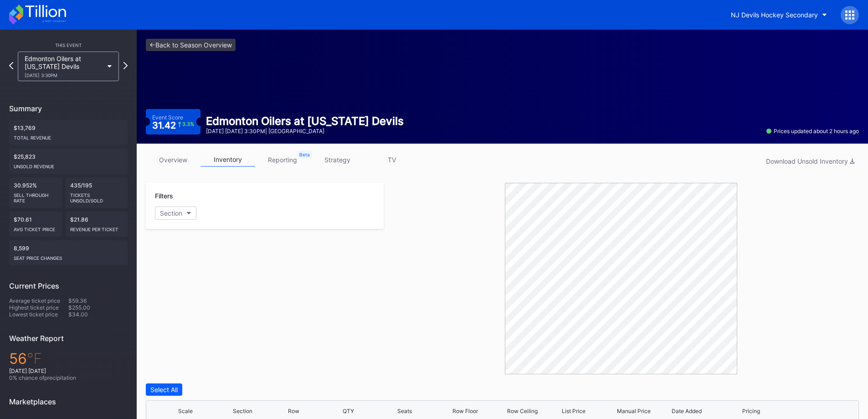
click at [189, 158] on link "overview" at bounding box center [173, 160] width 55 height 14
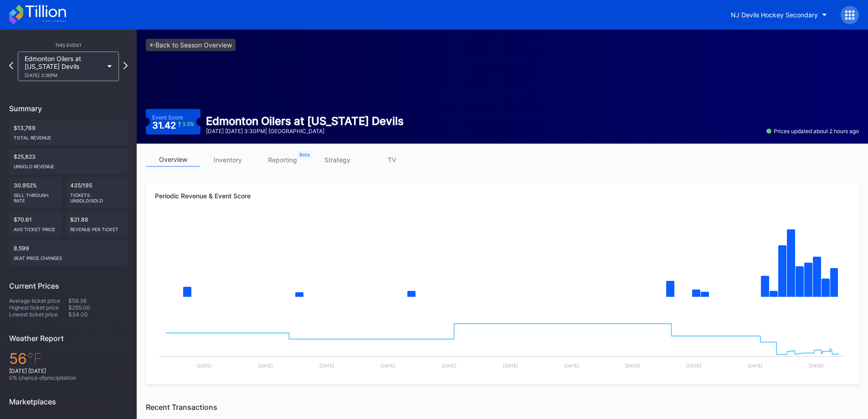
click at [233, 159] on link "inventory" at bounding box center [227, 160] width 55 height 14
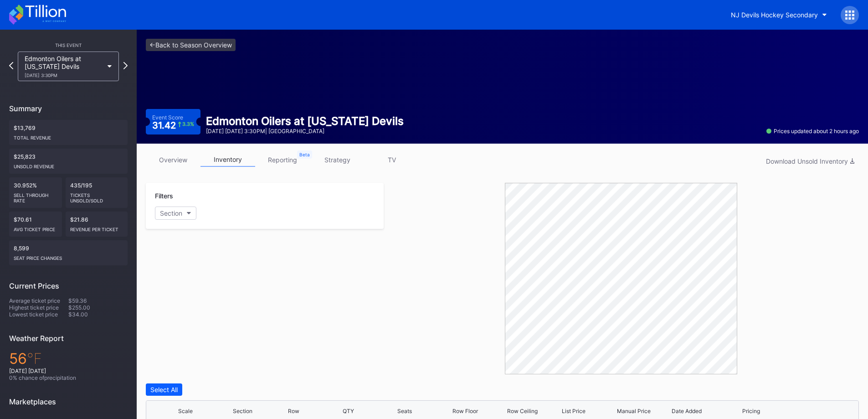
click at [87, 60] on div "Edmonton Oilers at [US_STATE] Devils [DATE] 3:30PM" at bounding box center [64, 66] width 78 height 23
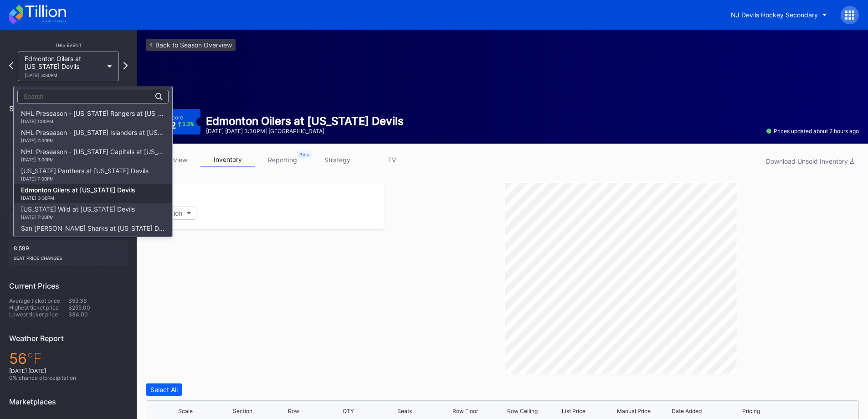
scroll to position [77, 0]
click at [113, 130] on div "[US_STATE] Wild at [US_STATE] Devils [DATE] 7:00PM" at bounding box center [78, 135] width 114 height 15
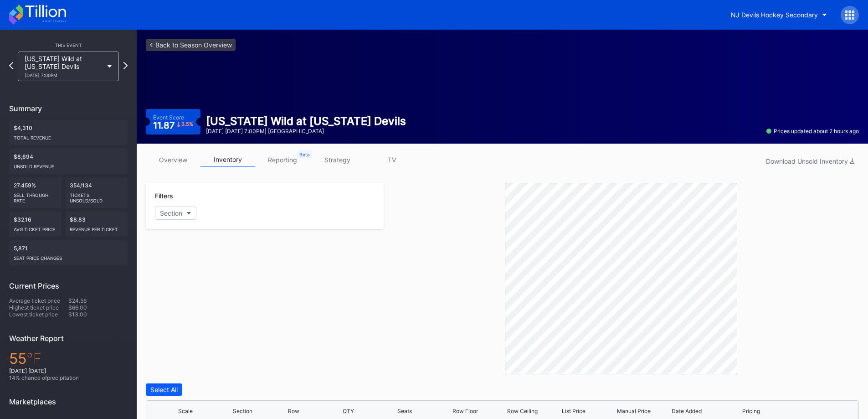
click at [89, 64] on div "[US_STATE] Wild at [US_STATE] Devils [DATE] 7:00PM" at bounding box center [64, 66] width 78 height 23
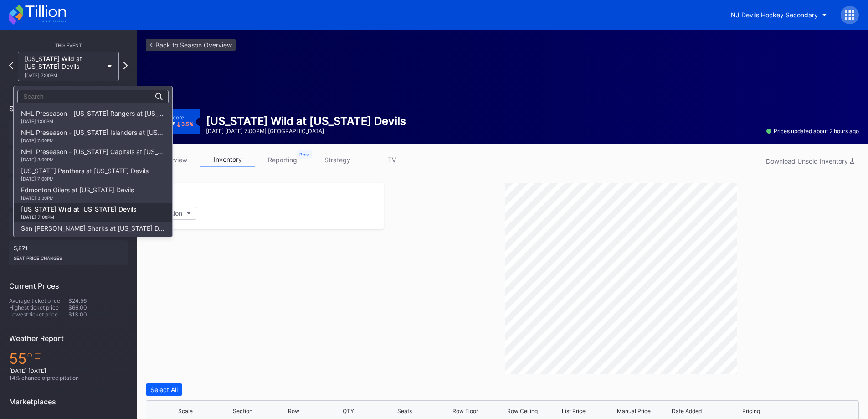
scroll to position [96, 0]
click at [109, 137] on div "San [PERSON_NAME] Sharks at [US_STATE] Devils [DATE] 7:00PM" at bounding box center [93, 135] width 144 height 15
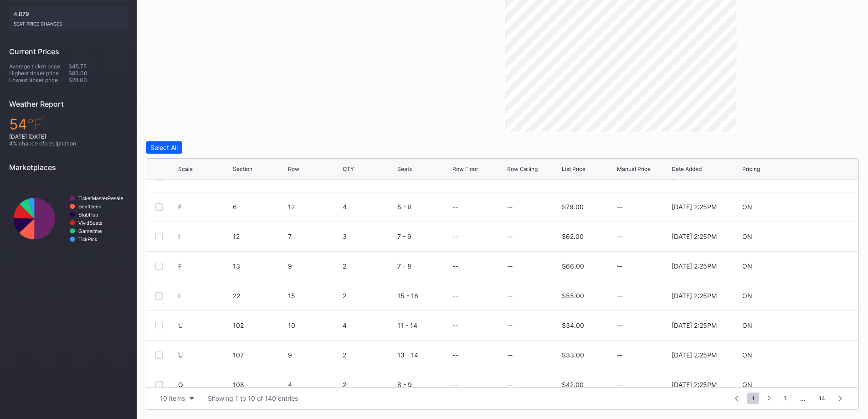
scroll to position [89, 0]
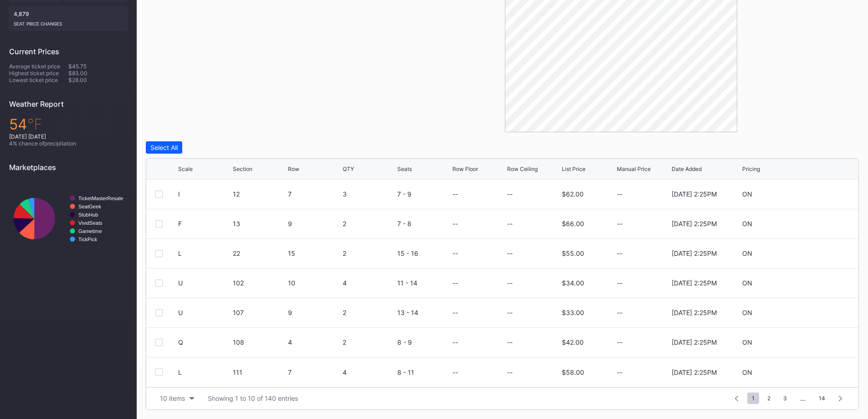
click at [190, 401] on button "10 items" at bounding box center [176, 398] width 43 height 12
click at [191, 370] on div "200 items" at bounding box center [176, 375] width 43 height 17
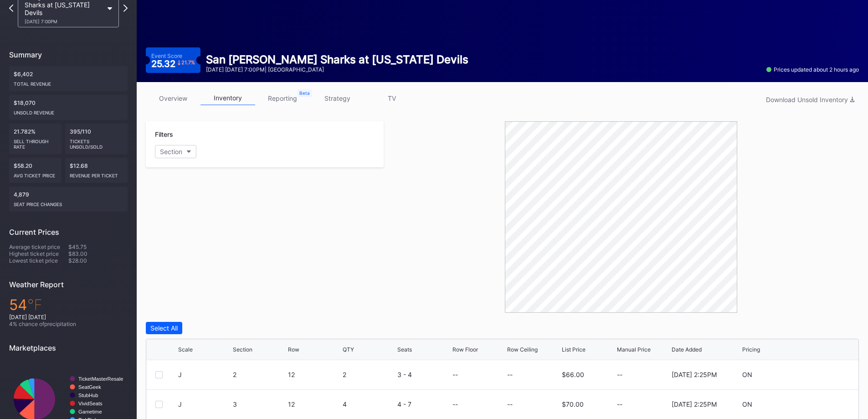
scroll to position [0, 0]
